Goal: Obtain resource: Obtain resource

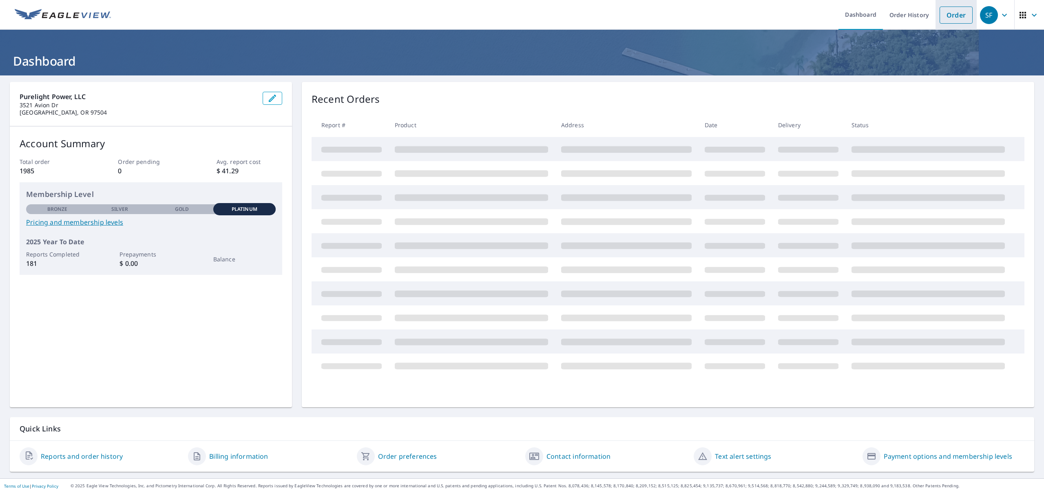
click at [942, 15] on link "Order" at bounding box center [955, 15] width 33 height 17
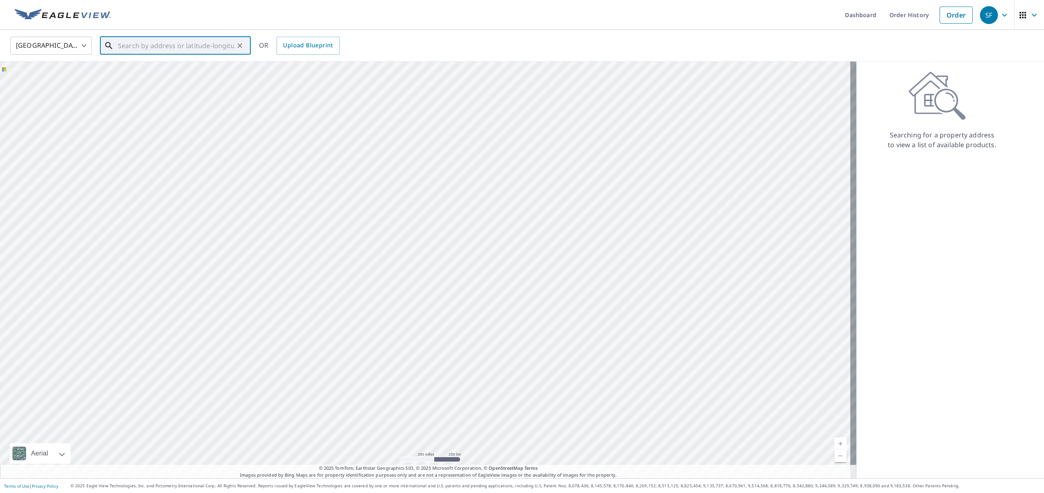
click at [168, 46] on input "text" at bounding box center [176, 45] width 116 height 23
click at [144, 75] on p "[GEOGRAPHIC_DATA], OR 97530" at bounding box center [180, 78] width 128 height 8
type input "[STREET_ADDRESS]"
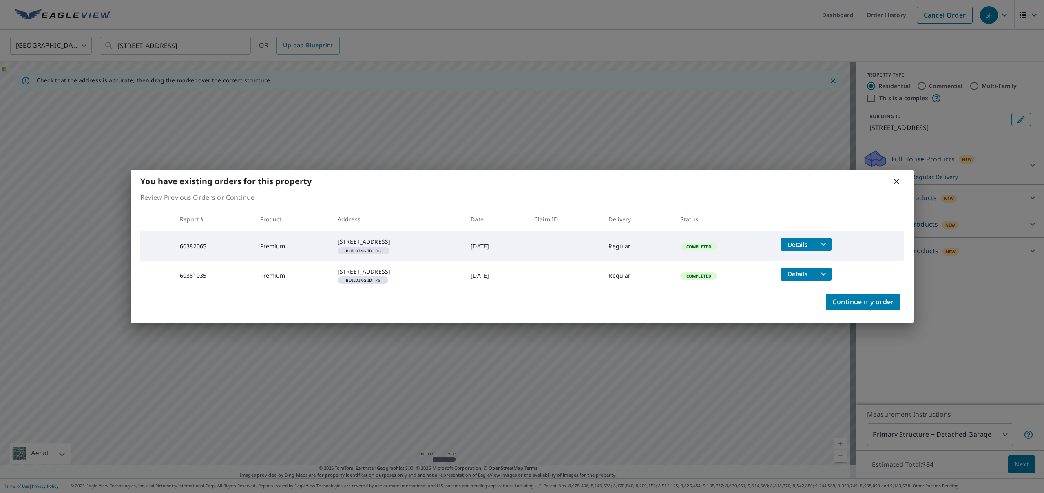
click at [828, 241] on icon "filesDropdownBtn-60382065" at bounding box center [823, 244] width 10 height 10
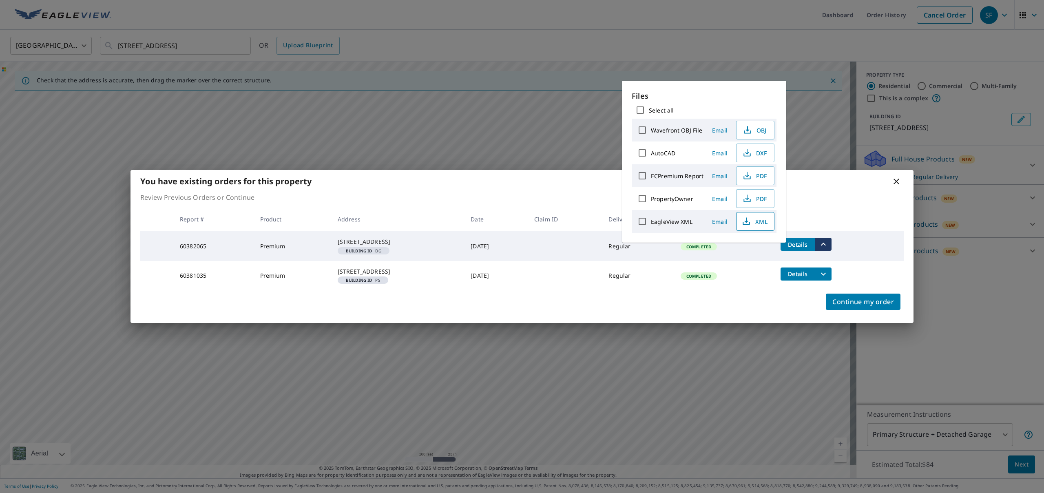
click at [750, 225] on icon "button" at bounding box center [746, 222] width 10 height 10
click at [766, 177] on span "PDF" at bounding box center [754, 176] width 26 height 10
click at [552, 314] on div "Continue my order" at bounding box center [521, 306] width 783 height 33
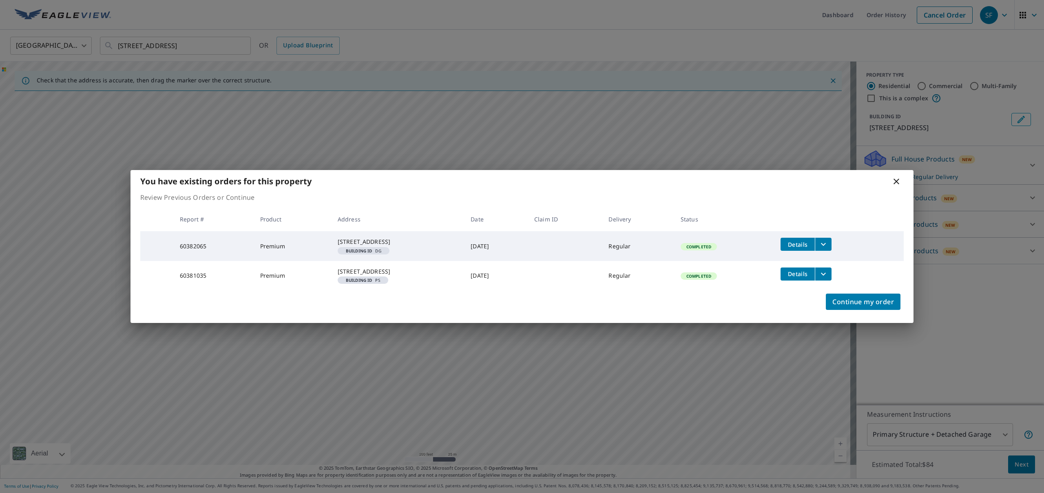
click at [828, 277] on icon "filesDropdownBtn-60381035" at bounding box center [823, 274] width 10 height 10
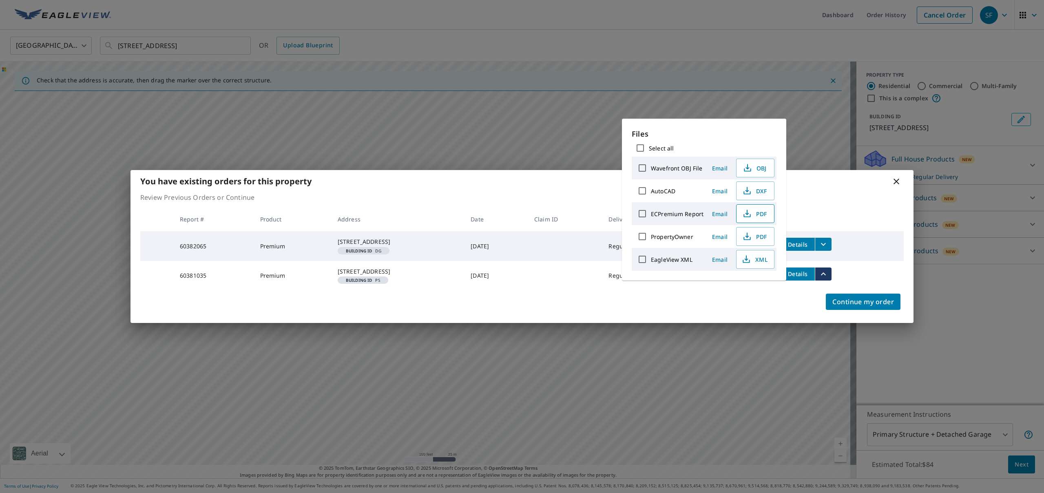
click at [751, 210] on span "PDF" at bounding box center [754, 214] width 26 height 10
